Goal: Communication & Community: Answer question/provide support

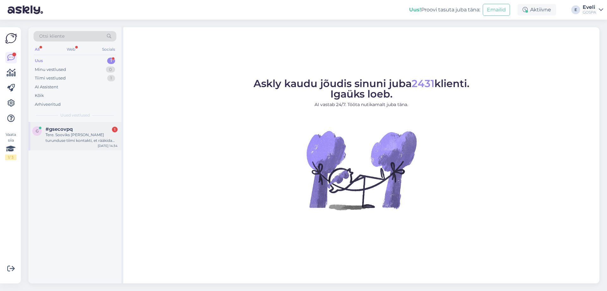
click at [77, 139] on div "Tere. Sooviks [PERSON_NAME] turunduse tiimi kontakti, et rääkida võimalikest ko…" at bounding box center [82, 137] width 72 height 11
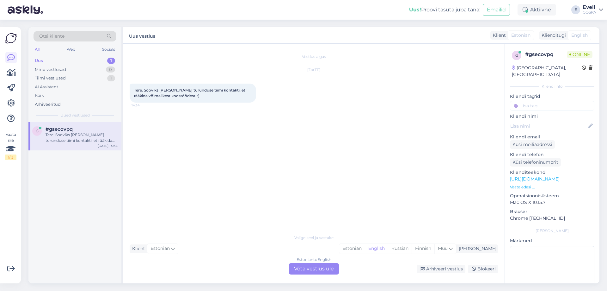
click at [306, 272] on div "Estonian to English Võta vestlus üle" at bounding box center [314, 268] width 50 height 11
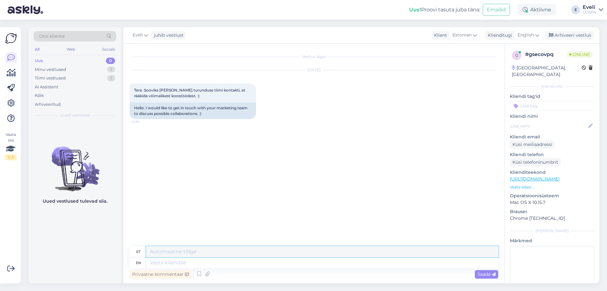
click at [212, 252] on textarea at bounding box center [322, 251] width 352 height 11
click at [538, 36] on icon at bounding box center [538, 35] width 4 height 7
type input "es"
click at [502, 72] on link "Estonian" at bounding box center [515, 73] width 70 height 10
click at [176, 262] on textarea at bounding box center [314, 261] width 369 height 13
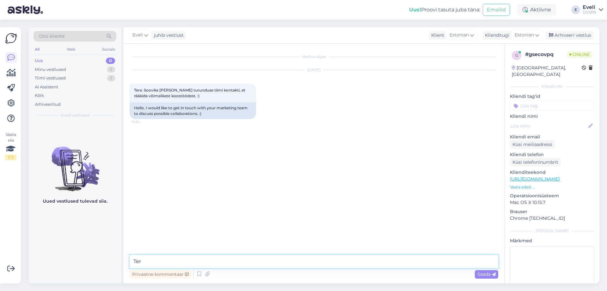
type textarea "Tere"
type textarea "P"
type textarea "keidi.hoogand@gospa.ee - turundus"
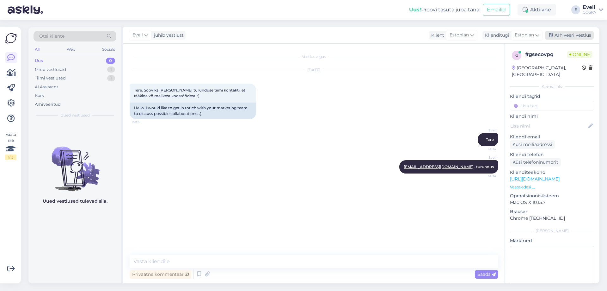
click at [578, 37] on div "Arhiveeri vestlus" at bounding box center [569, 35] width 49 height 9
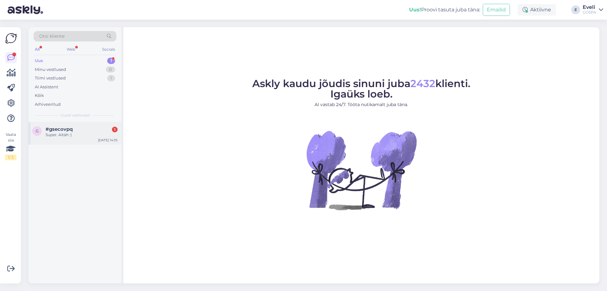
click at [87, 133] on div "Super. Aitäh :)" at bounding box center [82, 135] width 72 height 6
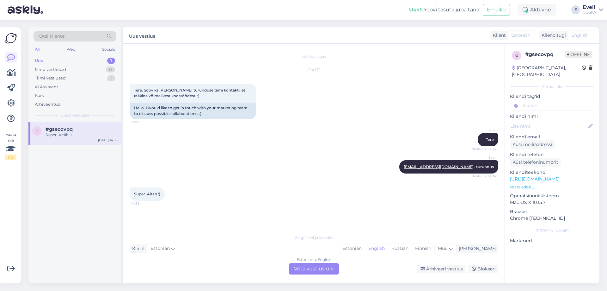
click at [322, 272] on div "Estonian to English Võta vestlus üle" at bounding box center [314, 268] width 50 height 11
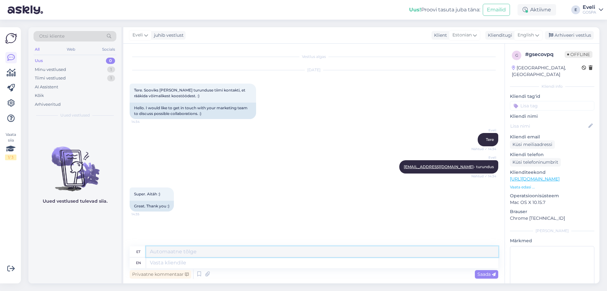
click at [220, 253] on textarea at bounding box center [322, 251] width 352 height 11
drag, startPoint x: 589, startPoint y: 39, endPoint x: 579, endPoint y: 40, distance: 9.7
click at [585, 40] on div "[PERSON_NAME] juhib vestlust Klient [DEMOGRAPHIC_DATA] Klienditugi English Arhi…" at bounding box center [361, 35] width 476 height 16
